Goal: Task Accomplishment & Management: Complete application form

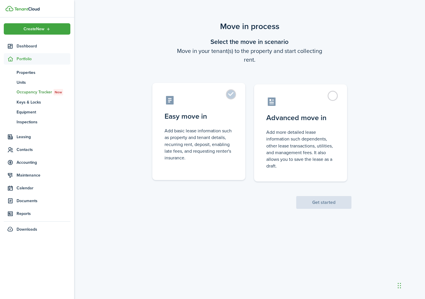
click at [230, 127] on label "Easy move in Add basic lease information such as property and tenant details, r…" at bounding box center [198, 131] width 93 height 97
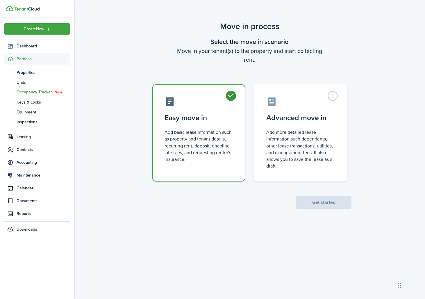
radio input "true"
click at [312, 200] on button "Get started" at bounding box center [323, 202] width 55 height 13
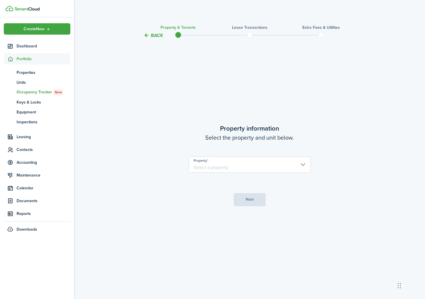
click at [247, 166] on input "Property" at bounding box center [250, 164] width 122 height 16
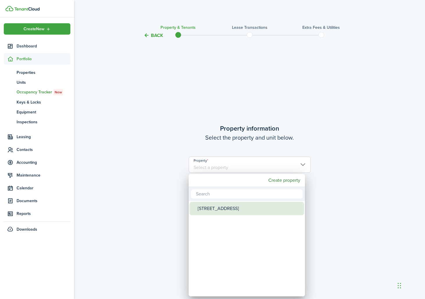
click at [233, 213] on div "[STREET_ADDRESS]" at bounding box center [249, 208] width 103 height 13
type input "[STREET_ADDRESS]"
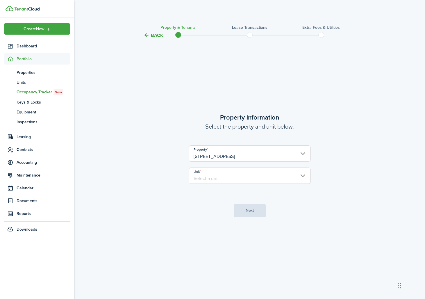
click at [233, 175] on input "Unit" at bounding box center [250, 176] width 122 height 16
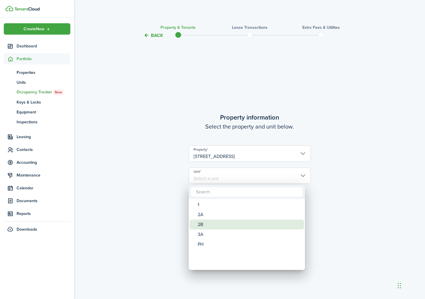
click at [216, 221] on div "2B" at bounding box center [249, 225] width 103 height 10
type input "2B"
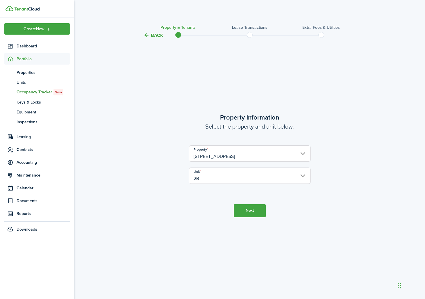
click at [255, 212] on button "Next" at bounding box center [250, 210] width 32 height 13
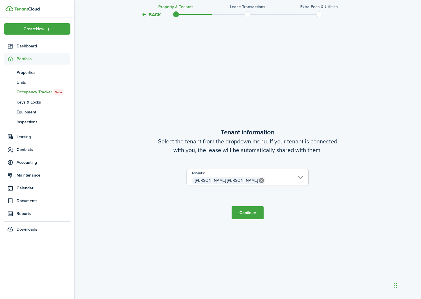
scroll to position [260, 0]
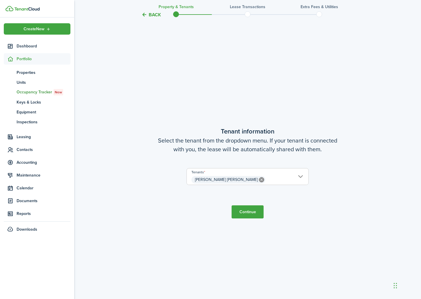
click at [254, 174] on input "[PERSON_NAME] [PERSON_NAME]" at bounding box center [248, 171] width 122 height 7
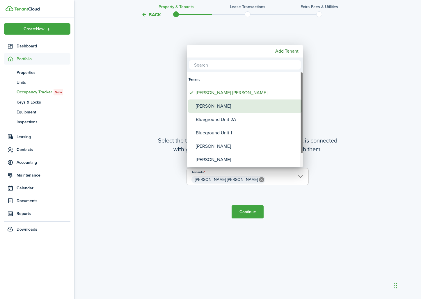
click at [246, 106] on div "[PERSON_NAME]" at bounding box center [247, 105] width 103 height 13
type input "[PERSON_NAME] [PERSON_NAME] [PERSON_NAME]"
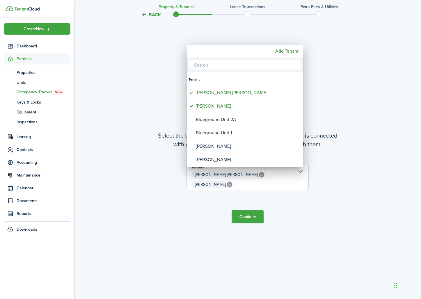
click at [250, 210] on div at bounding box center [210, 149] width 514 height 392
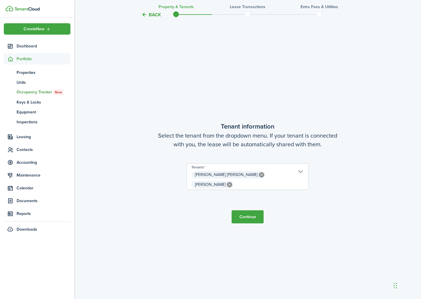
click at [249, 213] on button "Continue" at bounding box center [247, 216] width 32 height 13
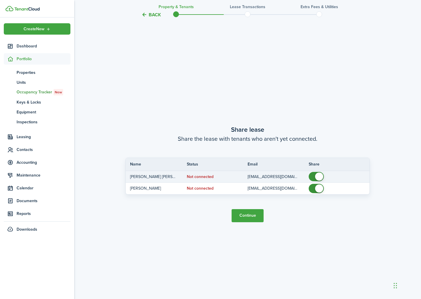
scroll to position [559, 0]
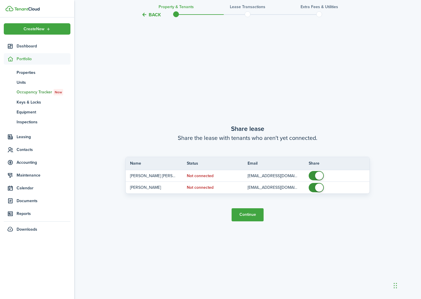
click at [244, 219] on button "Continue" at bounding box center [247, 214] width 32 height 13
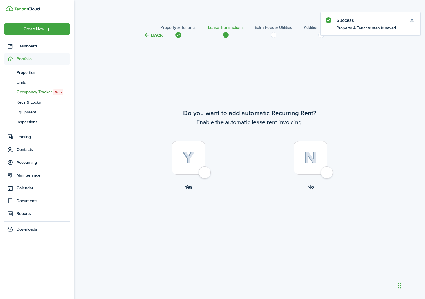
click at [204, 174] on div at bounding box center [188, 157] width 33 height 33
radio input "true"
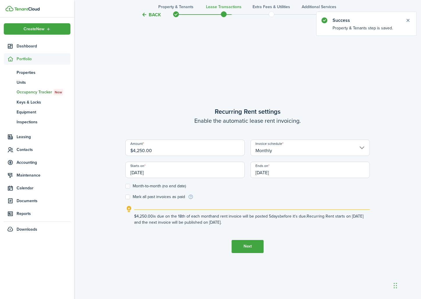
scroll to position [260, 0]
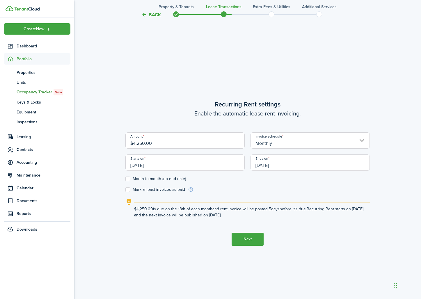
click at [140, 145] on input "$4,250.00" at bounding box center [184, 140] width 119 height 16
type input "$3,500.00"
click at [196, 165] on input "[DATE]" at bounding box center [184, 162] width 119 height 16
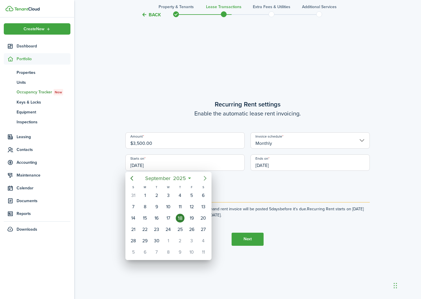
click at [206, 177] on icon "Next page" at bounding box center [205, 178] width 7 height 7
click at [202, 191] on div "1" at bounding box center [203, 195] width 9 height 9
type input "[DATE]"
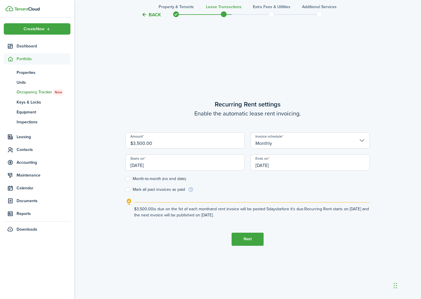
click at [271, 166] on input "[DATE]" at bounding box center [309, 162] width 119 height 16
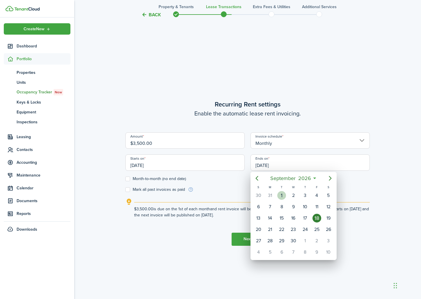
click at [282, 194] on div "1" at bounding box center [281, 195] width 9 height 9
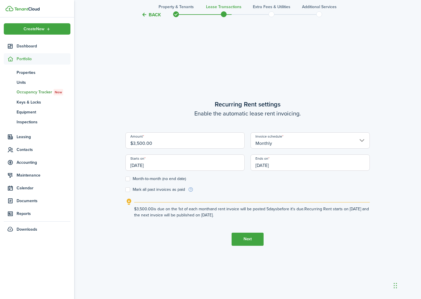
click at [304, 162] on input "[DATE]" at bounding box center [309, 162] width 119 height 16
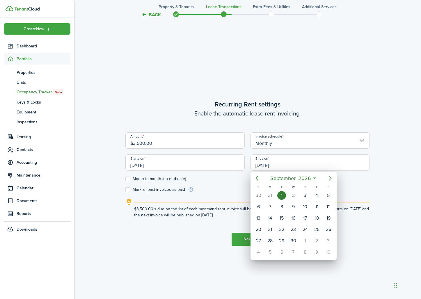
click at [331, 176] on icon "Next page" at bounding box center [330, 178] width 7 height 7
click at [300, 193] on div "[DATE]" at bounding box center [305, 195] width 12 height 11
type input "[DATE]"
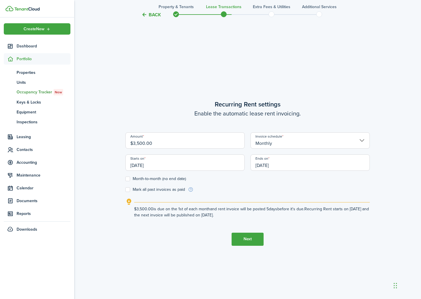
click at [247, 238] on button "Next" at bounding box center [247, 239] width 32 height 13
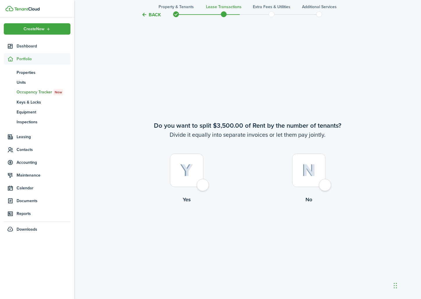
scroll to position [559, 0]
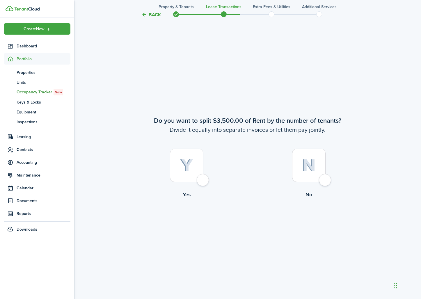
click at [317, 177] on div at bounding box center [308, 165] width 33 height 33
radio input "true"
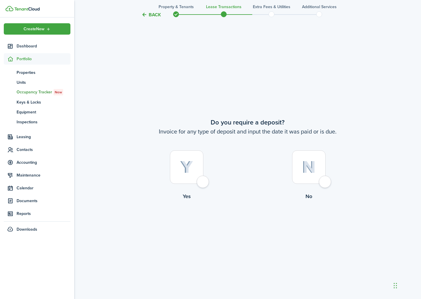
scroll to position [858, 0]
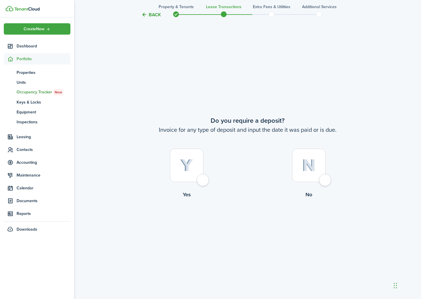
click at [195, 175] on div at bounding box center [186, 165] width 33 height 33
radio input "true"
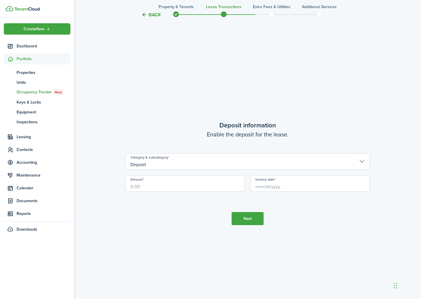
scroll to position [1157, 0]
click at [199, 163] on input "Deposit" at bounding box center [247, 161] width 244 height 16
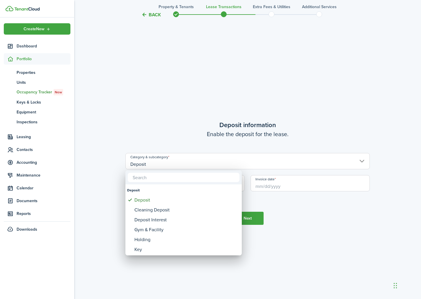
click at [192, 177] on input "text" at bounding box center [184, 177] width 112 height 9
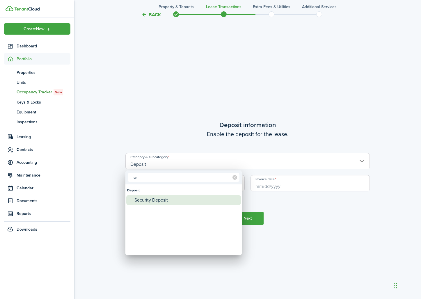
type input "se"
click at [169, 198] on div "Security Deposit" at bounding box center [185, 200] width 103 height 10
type input "Deposit / Security Deposit"
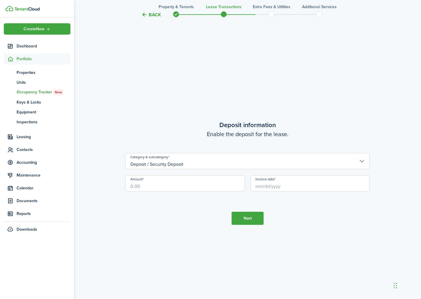
click at [181, 186] on input "Amount" at bounding box center [184, 183] width 119 height 16
click at [258, 186] on input "Invoice date" at bounding box center [309, 183] width 119 height 16
type input "$3,500.00"
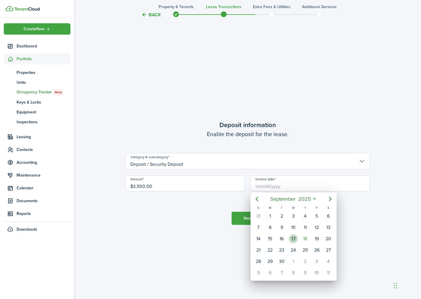
click at [295, 238] on div "17" at bounding box center [293, 238] width 9 height 9
type input "[DATE]"
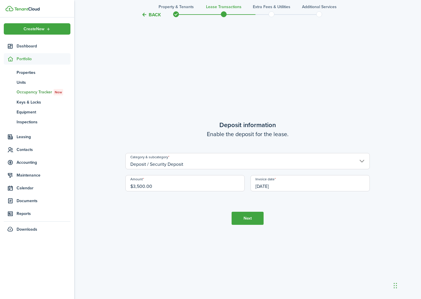
click at [258, 222] on button "Next" at bounding box center [247, 218] width 32 height 13
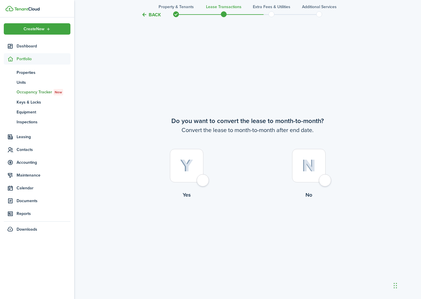
scroll to position [1456, 0]
click at [316, 188] on label "No" at bounding box center [308, 175] width 122 height 53
radio input "true"
click at [256, 222] on button "Continue" at bounding box center [247, 222] width 32 height 13
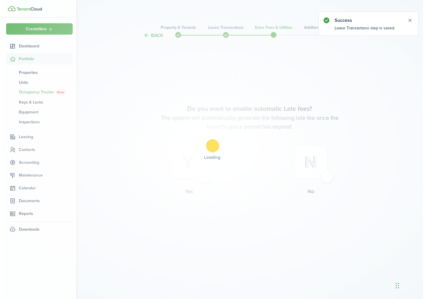
scroll to position [0, 0]
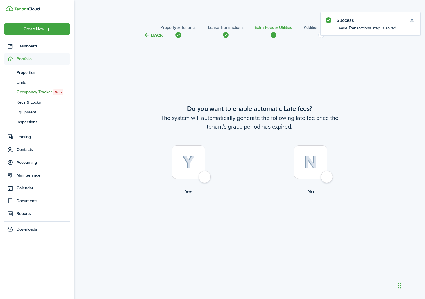
click at [181, 175] on div at bounding box center [188, 161] width 33 height 33
radio input "true"
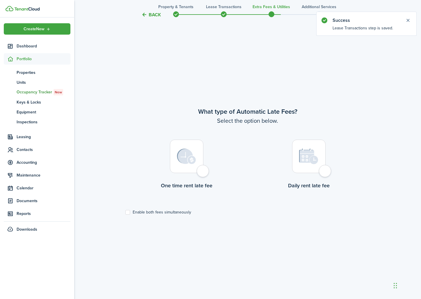
scroll to position [260, 0]
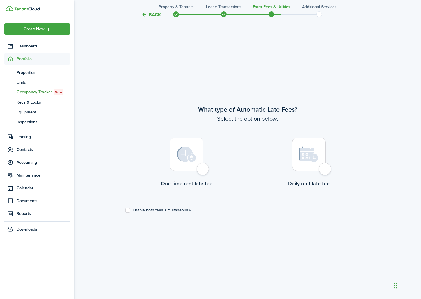
click at [188, 167] on div at bounding box center [186, 154] width 33 height 33
radio input "true"
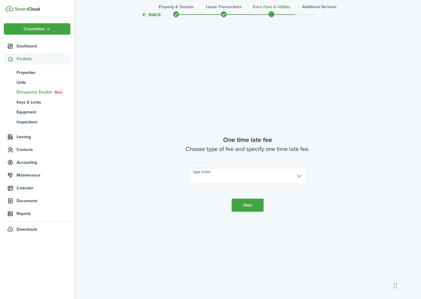
scroll to position [559, 0]
click at [209, 176] on input "Type of fee" at bounding box center [247, 175] width 119 height 16
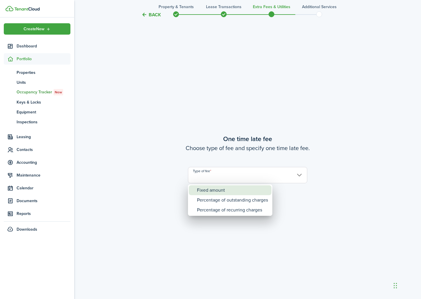
click at [208, 188] on div "Fixed amount" at bounding box center [232, 190] width 71 height 10
type input "Fixed amount"
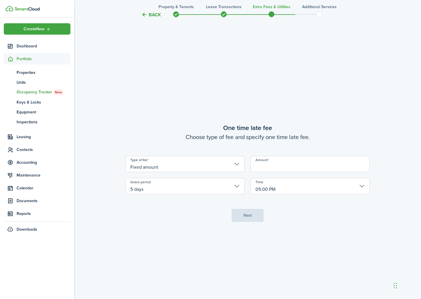
click at [266, 167] on input "Amount" at bounding box center [309, 164] width 119 height 16
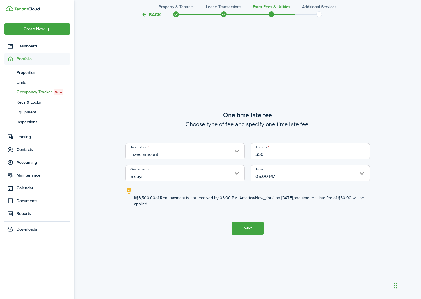
type input "$50.00"
click at [261, 230] on button "Next" at bounding box center [247, 228] width 32 height 13
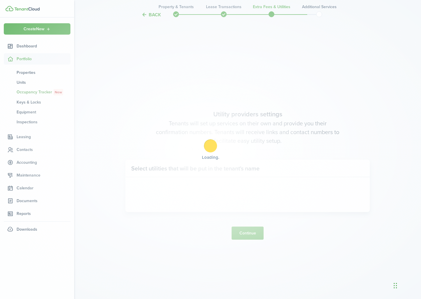
scroll to position [858, 0]
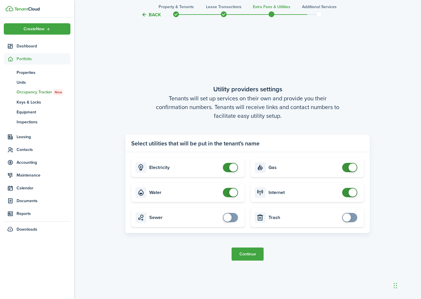
checkbox input "false"
click at [352, 165] on span at bounding box center [352, 167] width 8 height 8
checkbox input "false"
click at [232, 193] on span at bounding box center [233, 192] width 8 height 8
click at [257, 258] on button "Continue" at bounding box center [247, 253] width 32 height 13
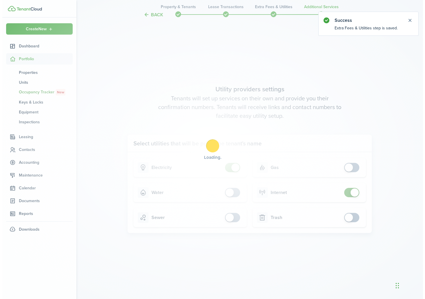
scroll to position [0, 0]
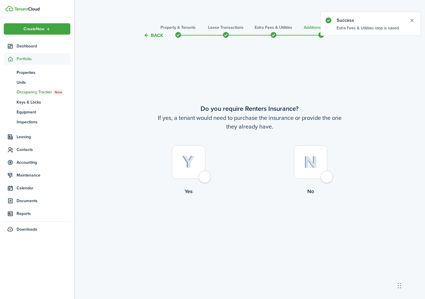
click at [203, 173] on div at bounding box center [188, 161] width 33 height 33
radio input "true"
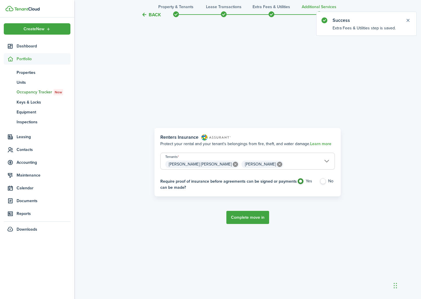
scroll to position [260, 0]
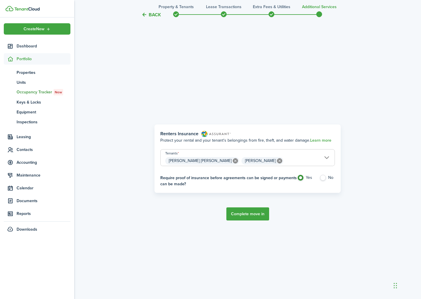
click at [248, 217] on button "Complete move in" at bounding box center [247, 213] width 43 height 13
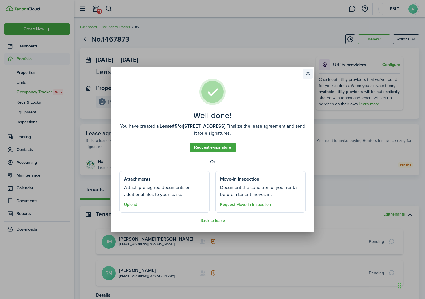
click at [306, 74] on button "Close modal" at bounding box center [308, 74] width 10 height 10
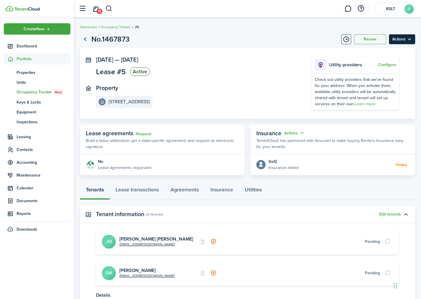
click at [401, 40] on menu-btn "Actions" at bounding box center [402, 39] width 26 height 10
click at [394, 26] on breadcrumb "Dashboard Occupancy Tracker #5" at bounding box center [247, 23] width 335 height 13
click at [120, 189] on link "Lease transactions" at bounding box center [137, 190] width 55 height 17
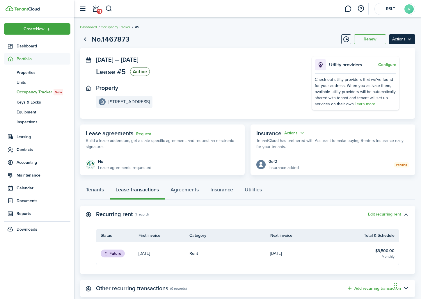
click at [413, 42] on menu-btn "Actions" at bounding box center [402, 39] width 26 height 10
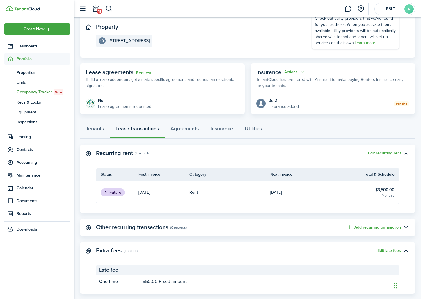
scroll to position [72, 0]
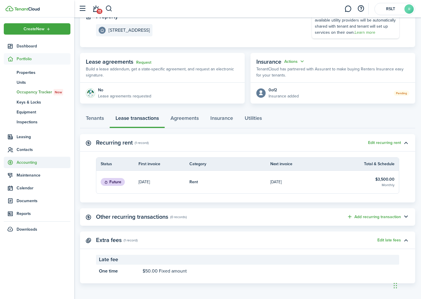
click at [29, 159] on span "Accounting" at bounding box center [37, 162] width 67 height 11
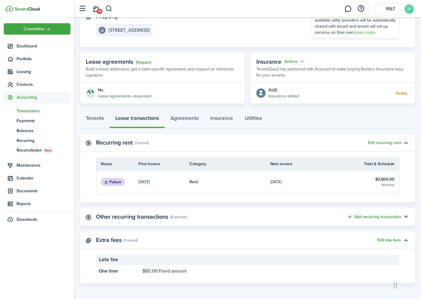
click at [32, 113] on span "Transactions" at bounding box center [44, 111] width 54 height 6
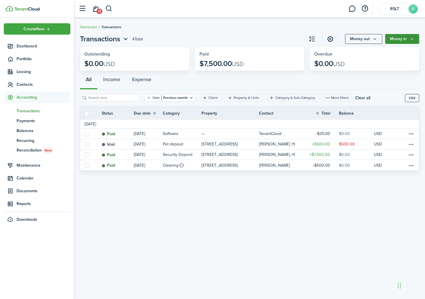
click at [398, 38] on button "Money in" at bounding box center [402, 39] width 34 height 10
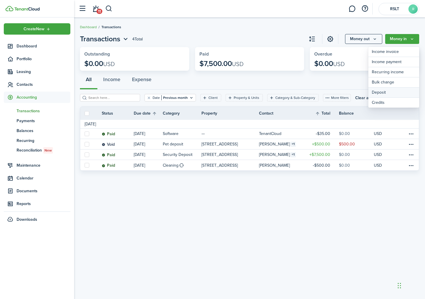
click at [400, 89] on link "Deposit" at bounding box center [393, 93] width 51 height 10
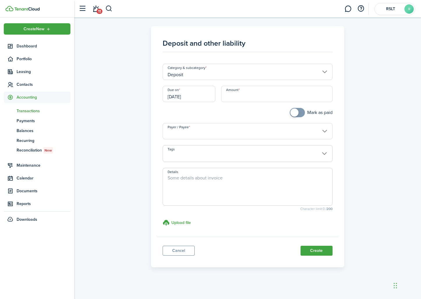
click at [241, 73] on input "Deposit" at bounding box center [248, 72] width 170 height 16
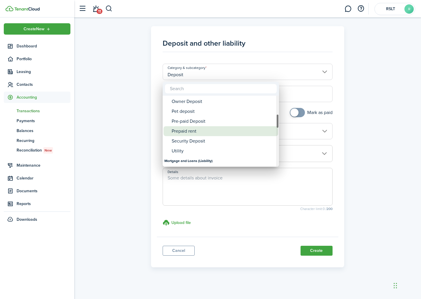
click at [198, 130] on div "Prepaid rent" at bounding box center [223, 131] width 103 height 10
type input "Deposit / Prepaid rent"
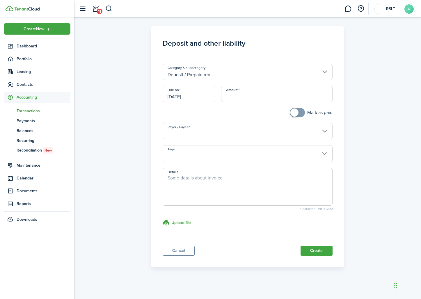
click at [196, 99] on input "[DATE]" at bounding box center [189, 94] width 53 height 16
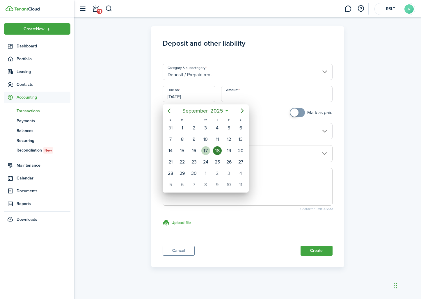
click at [209, 152] on div "17" at bounding box center [205, 150] width 9 height 9
type input "[DATE]"
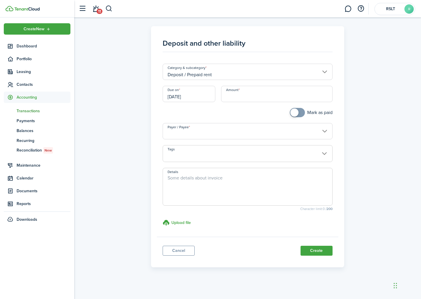
click at [257, 100] on input "Amount" at bounding box center [276, 94] width 111 height 16
click at [233, 135] on input "Payer / Payee" at bounding box center [248, 131] width 170 height 16
type input "$3,500.00"
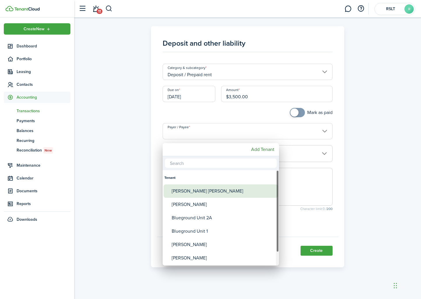
click at [201, 191] on div "[PERSON_NAME] [PERSON_NAME]" at bounding box center [223, 190] width 103 height 13
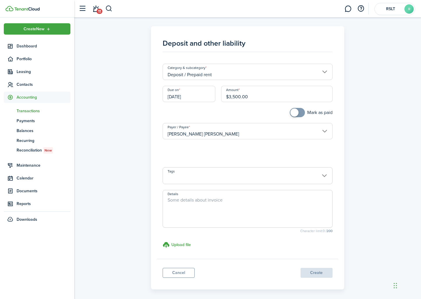
click at [226, 132] on input "[PERSON_NAME] [PERSON_NAME]" at bounding box center [248, 131] width 170 height 16
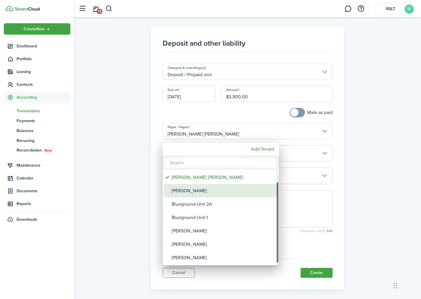
click at [201, 194] on div "[PERSON_NAME]" at bounding box center [223, 190] width 103 height 13
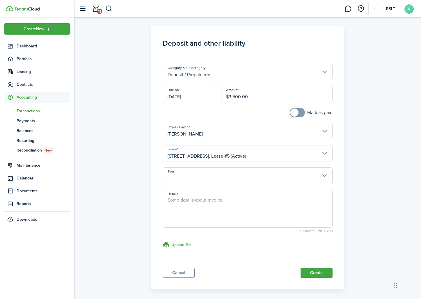
click at [254, 133] on input "[PERSON_NAME]" at bounding box center [248, 131] width 170 height 16
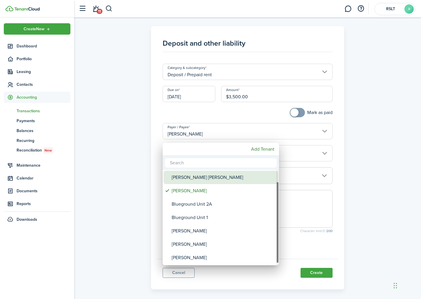
click at [198, 177] on div "[PERSON_NAME] [PERSON_NAME]" at bounding box center [223, 177] width 103 height 13
type input "[PERSON_NAME] [PERSON_NAME]"
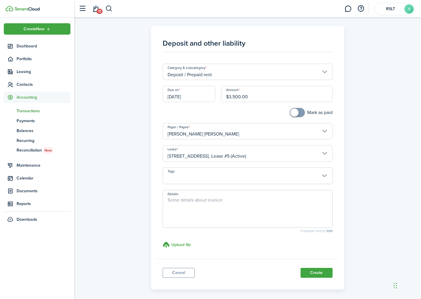
checkbox input "true"
click at [293, 116] on span at bounding box center [294, 112] width 8 height 8
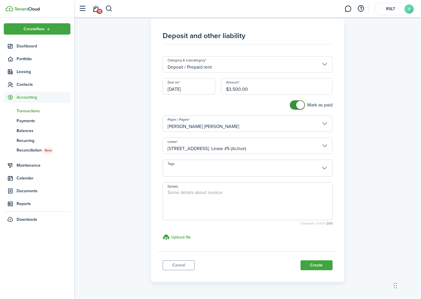
click at [190, 209] on textarea "Details" at bounding box center [247, 203] width 169 height 28
type textarea "1st month's rent"
click at [177, 239] on h3 "Upload file" at bounding box center [180, 237] width 19 height 6
click at [163, 234] on input "Upload file store documents and templates Choose file" at bounding box center [163, 234] width 0 height 0
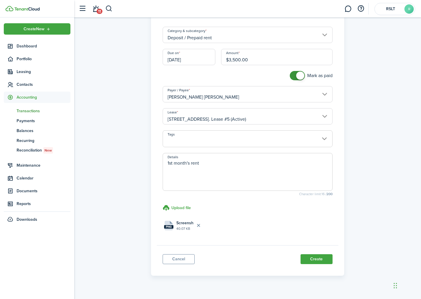
scroll to position [51, 0]
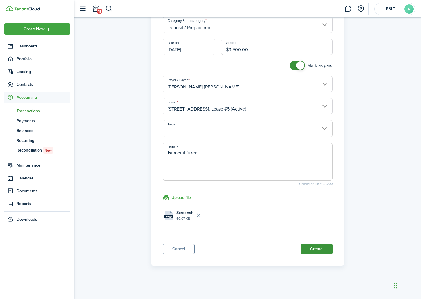
click at [322, 251] on button "Create" at bounding box center [316, 249] width 32 height 10
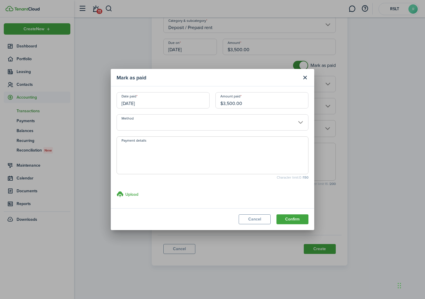
click at [191, 122] on input "Method" at bounding box center [213, 122] width 192 height 16
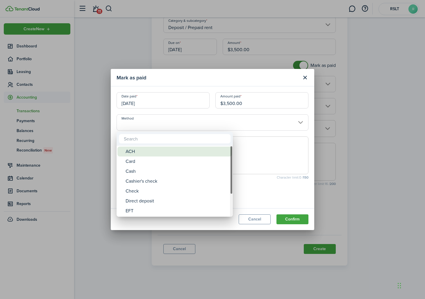
click at [167, 153] on div "ACH" at bounding box center [177, 152] width 103 height 10
type input "ACH"
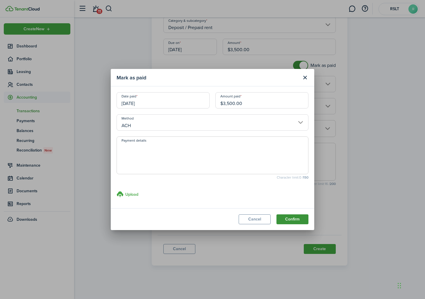
click at [283, 220] on button "Confirm" at bounding box center [293, 219] width 32 height 10
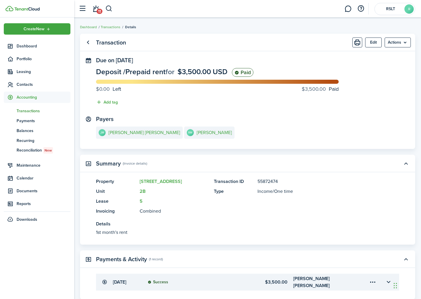
click at [31, 112] on span "Transactions" at bounding box center [44, 111] width 54 height 6
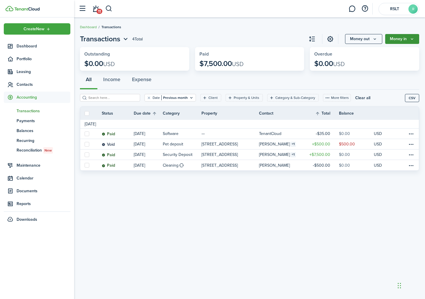
click at [397, 38] on button "Money in" at bounding box center [402, 39] width 34 height 10
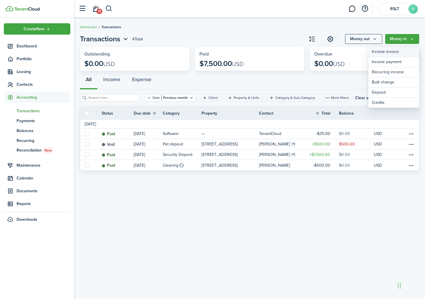
click at [391, 52] on link "Income invoice" at bounding box center [393, 52] width 51 height 10
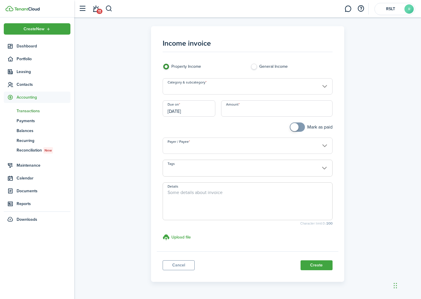
click at [211, 89] on input "Category & subcategory" at bounding box center [248, 86] width 170 height 16
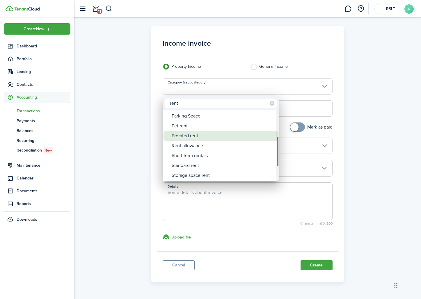
type input "rent"
click at [192, 136] on div "Prorated rent" at bounding box center [223, 136] width 103 height 10
type input "Rent / Prorated rent"
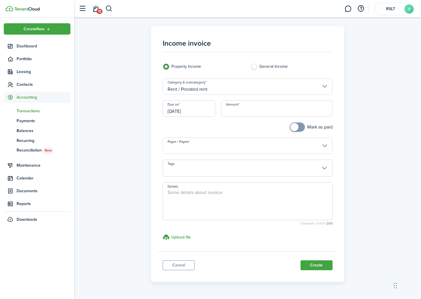
click at [233, 113] on input "Amount" at bounding box center [276, 108] width 111 height 16
click at [186, 109] on input "[DATE]" at bounding box center [189, 108] width 53 height 16
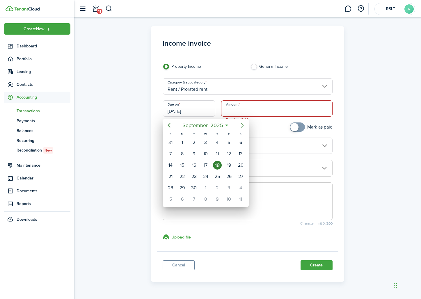
click at [240, 126] on icon "Next page" at bounding box center [242, 125] width 7 height 7
click at [205, 142] on div "1" at bounding box center [205, 142] width 9 height 9
type input "[DATE]"
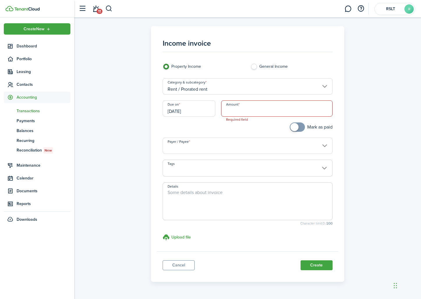
click at [229, 111] on input "Amount" at bounding box center [276, 108] width 111 height 16
click at [239, 149] on input "Payer / Payee" at bounding box center [248, 146] width 170 height 16
type input "$583.33"
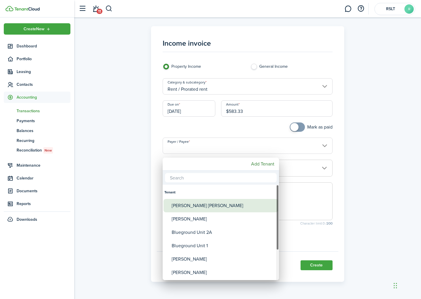
click at [213, 205] on div "[PERSON_NAME] [PERSON_NAME]" at bounding box center [223, 205] width 103 height 13
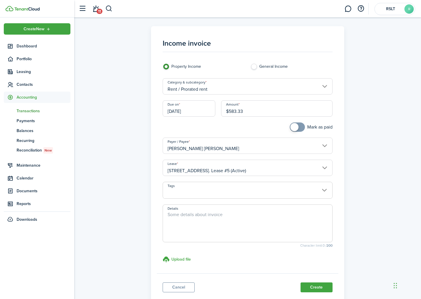
click at [253, 154] on input "[PERSON_NAME] [PERSON_NAME]" at bounding box center [248, 146] width 170 height 16
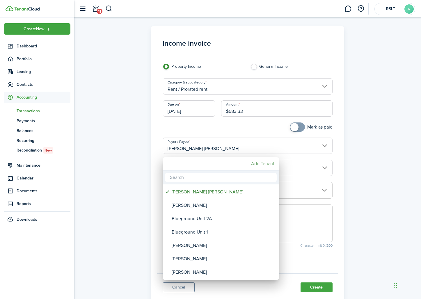
click at [267, 164] on mbsc-button "Add Tenant" at bounding box center [263, 163] width 28 height 10
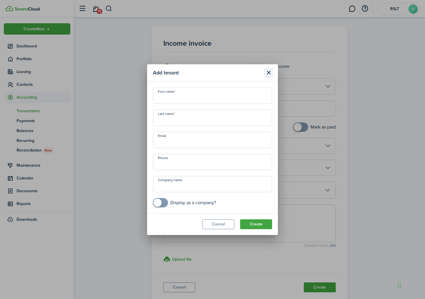
click at [268, 71] on button "Close modal" at bounding box center [269, 73] width 10 height 10
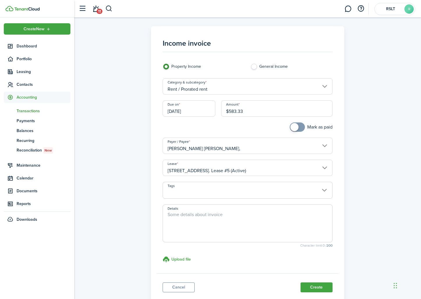
click at [307, 144] on input "[PERSON_NAME] [PERSON_NAME]," at bounding box center [248, 146] width 170 height 16
type input "[PERSON_NAME] [PERSON_NAME],"
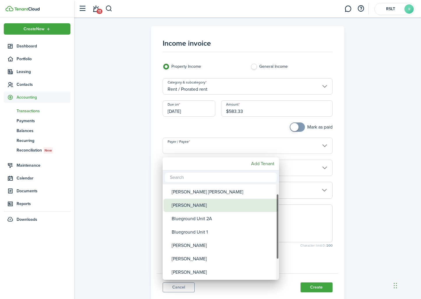
click at [220, 204] on div "[PERSON_NAME]" at bounding box center [223, 205] width 103 height 13
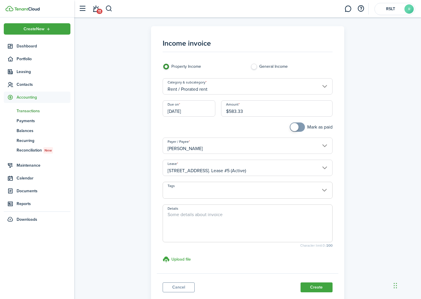
click at [255, 149] on input "[PERSON_NAME]" at bounding box center [248, 146] width 170 height 16
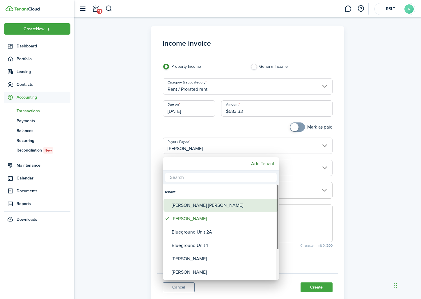
click at [208, 203] on div "[PERSON_NAME] [PERSON_NAME]" at bounding box center [223, 205] width 103 height 13
type input "[PERSON_NAME] [PERSON_NAME]"
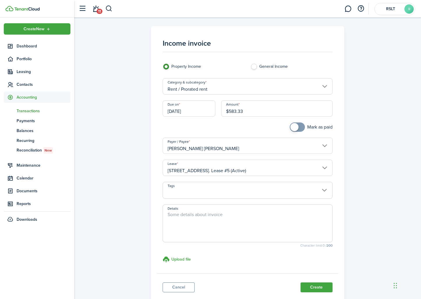
scroll to position [7, 0]
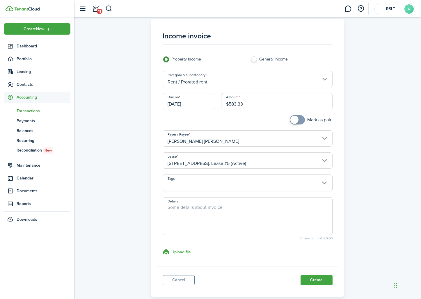
click at [220, 221] on textarea "Details" at bounding box center [247, 218] width 169 height 28
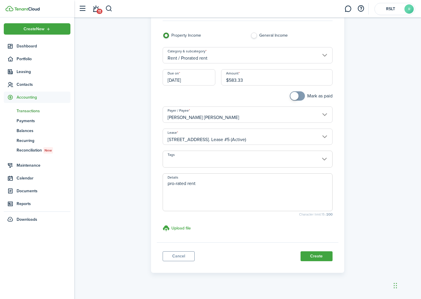
scroll to position [39, 0]
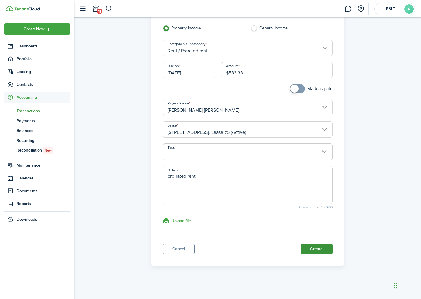
type textarea "pro-rated rent"
click at [324, 254] on button "Create" at bounding box center [316, 249] width 32 height 10
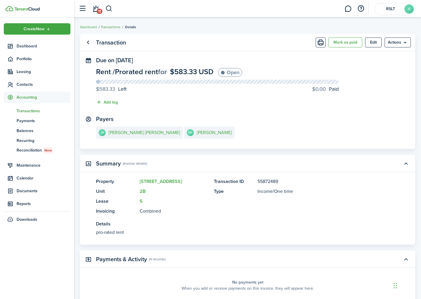
click at [107, 27] on link "Transactions" at bounding box center [111, 26] width 20 height 5
